Goal: Task Accomplishment & Management: Use online tool/utility

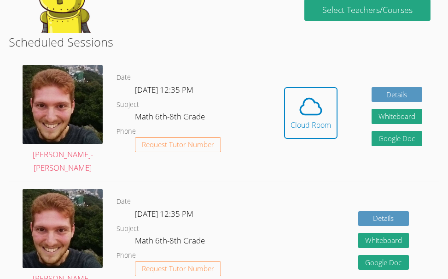
scroll to position [182, 0]
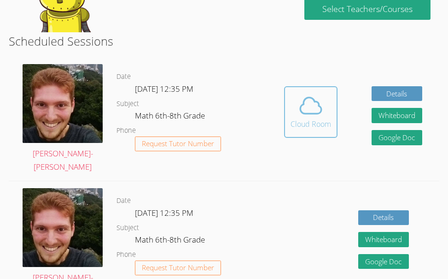
click at [317, 118] on div "Cloud Room" at bounding box center [311, 123] width 41 height 11
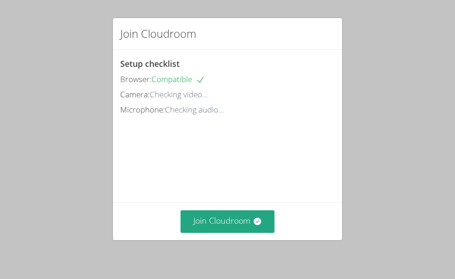
click at [317, 113] on div "Microphone: Checking audio..." at bounding box center [227, 109] width 215 height 13
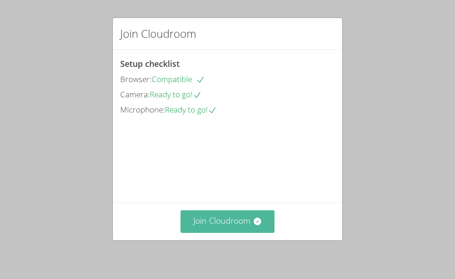
click at [223, 220] on button "Join Cloudroom" at bounding box center [228, 221] width 94 height 23
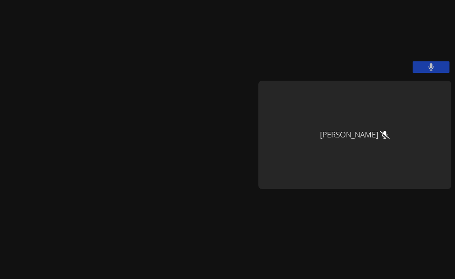
click at [397, 43] on video at bounding box center [327, 38] width 138 height 69
click at [428, 71] on icon at bounding box center [431, 67] width 6 height 8
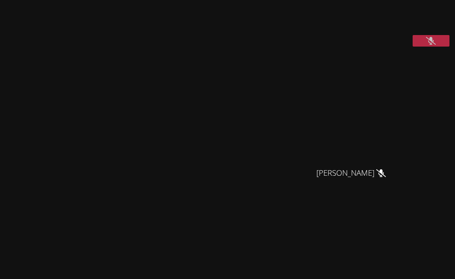
scroll to position [23, 0]
drag, startPoint x: 217, startPoint y: 218, endPoint x: 210, endPoint y: 180, distance: 39.2
click at [210, 180] on div "Vincent Astray-Caneda Vincent Astray-Caneda" at bounding box center [127, 270] width 247 height 580
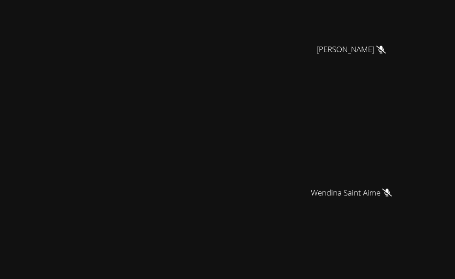
scroll to position [145, 0]
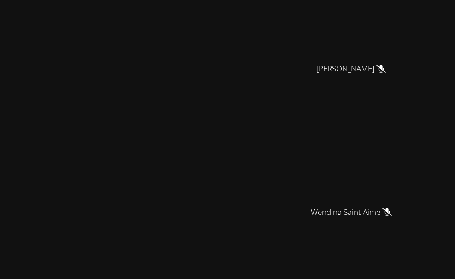
click at [260, 89] on div "Alexya Reis Silva" at bounding box center [354, 73] width 193 height 31
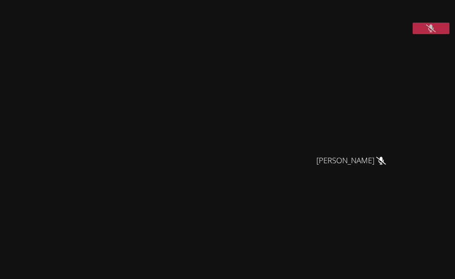
scroll to position [39, 0]
drag, startPoint x: 177, startPoint y: 233, endPoint x: 184, endPoint y: 192, distance: 42.5
click at [184, 192] on div "[PERSON_NAME]-[PERSON_NAME]" at bounding box center [127, 255] width 247 height 580
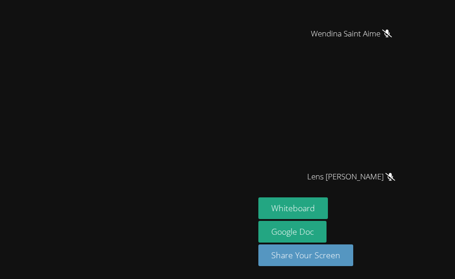
scroll to position [322, 0]
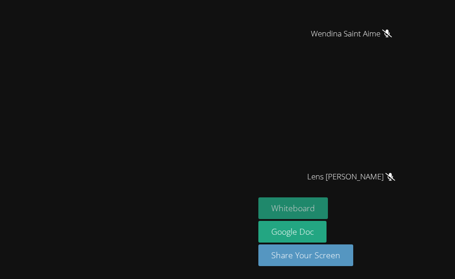
click at [265, 219] on button "Whiteboard" at bounding box center [293, 208] width 70 height 22
click at [267, 219] on button "Whiteboard" at bounding box center [293, 208] width 70 height 22
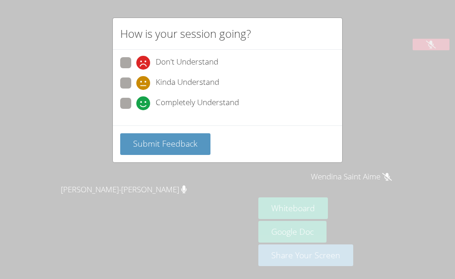
scroll to position [62, 0]
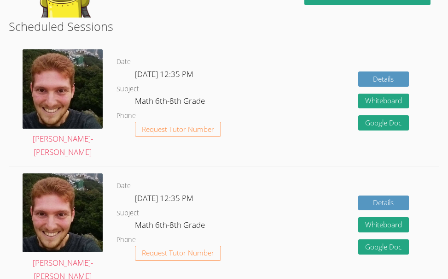
scroll to position [167, 0]
